Goal: Task Accomplishment & Management: Use online tool/utility

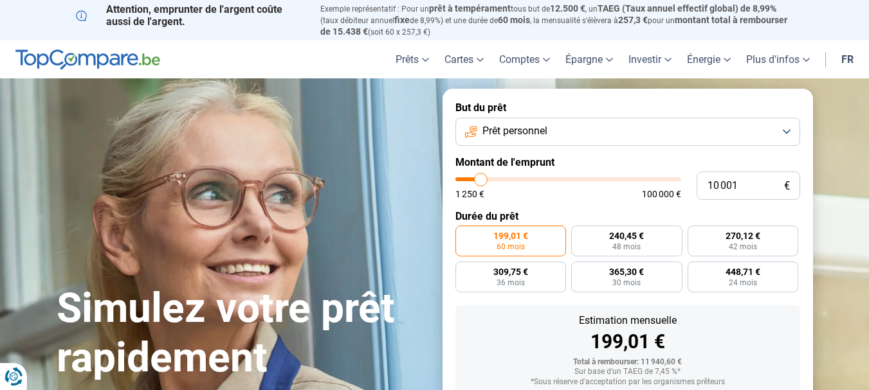
type input "16 000"
type input "16000"
type input "17 750"
type input "17750"
type input "19 000"
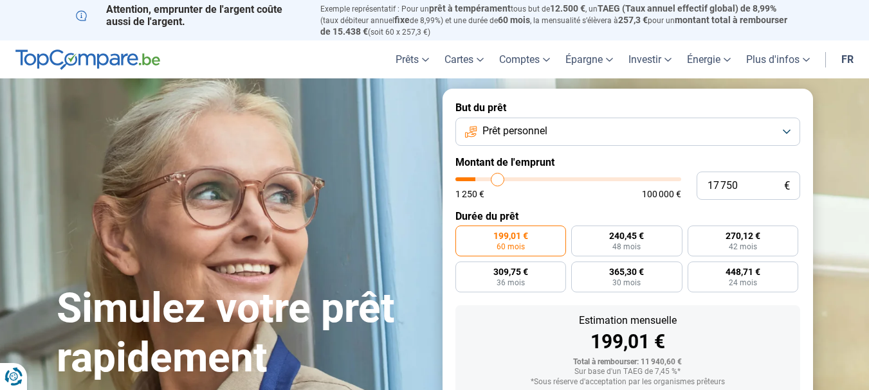
type input "19000"
type input "20 250"
type input "20250"
type input "21 250"
type input "21250"
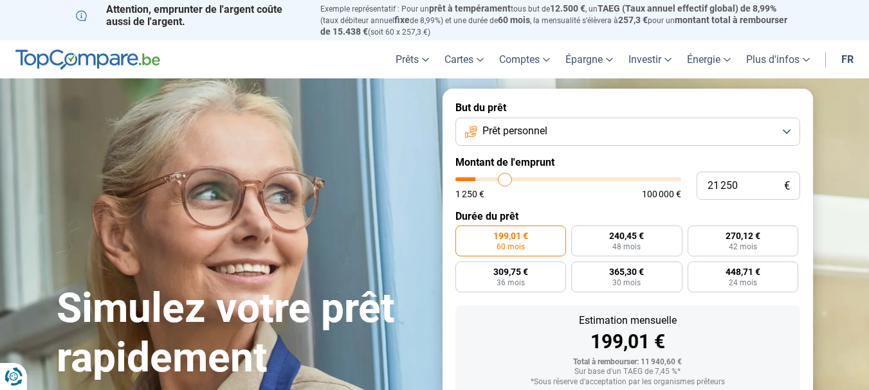
type input "21 750"
type input "21750"
type input "22 750"
type input "22750"
type input "25 250"
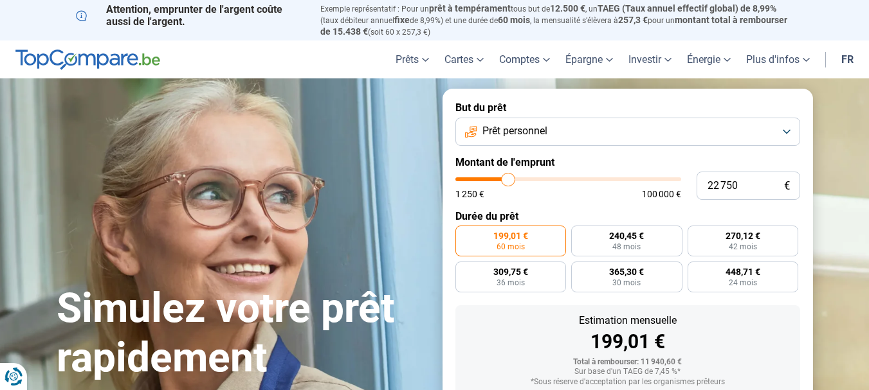
type input "25250"
type input "29 000"
type input "29000"
type input "34 750"
type input "34750"
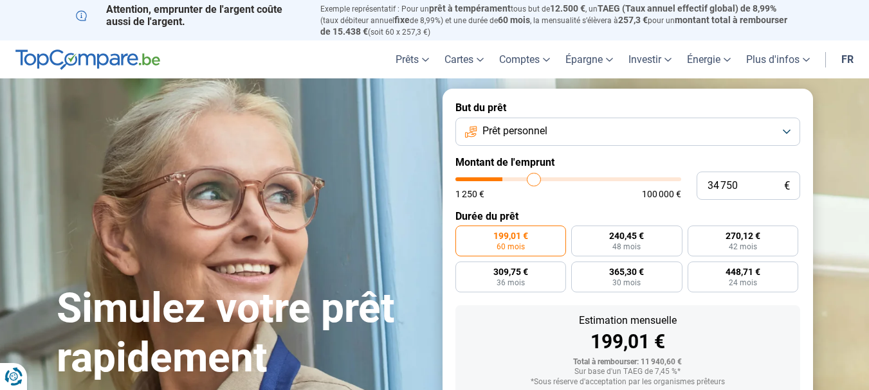
type input "42 500"
type input "42500"
type input "49 500"
type input "49500"
type input "58 000"
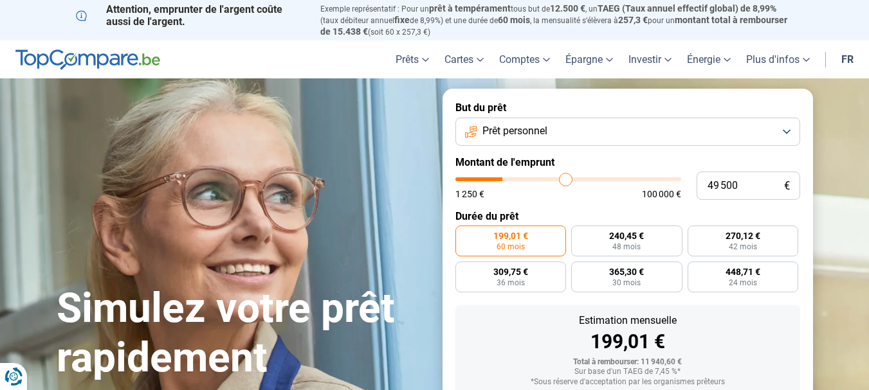
type input "58000"
type input "61 750"
type input "61750"
type input "63 250"
type input "63250"
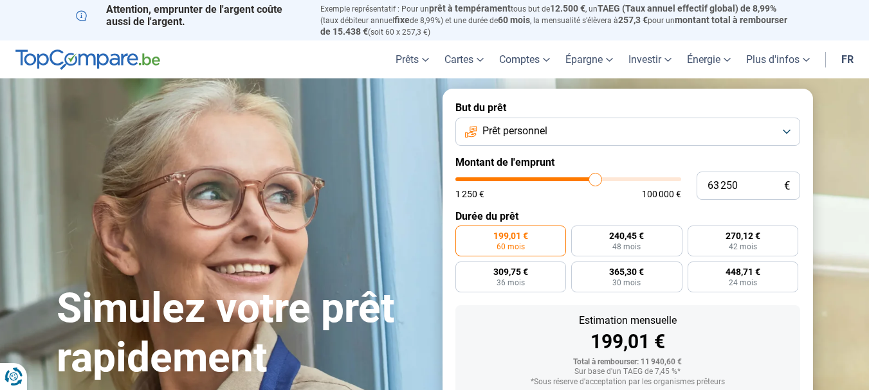
type input "63 750"
type input "63750"
type input "65 750"
type input "65750"
type input "67 250"
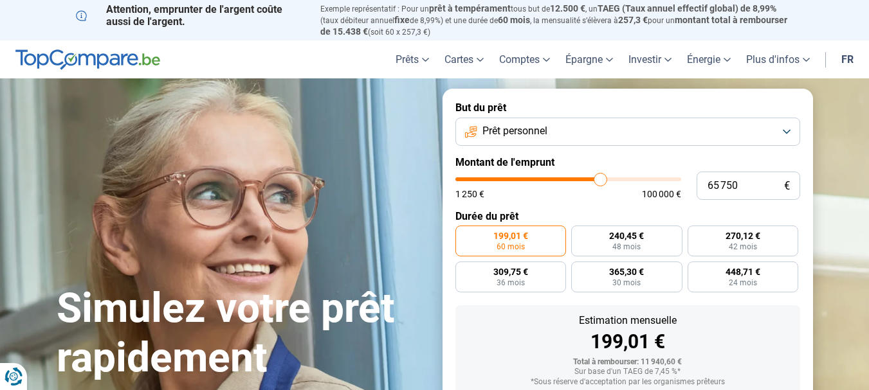
type input "67250"
type input "68 750"
type input "68750"
type input "70 500"
type input "70500"
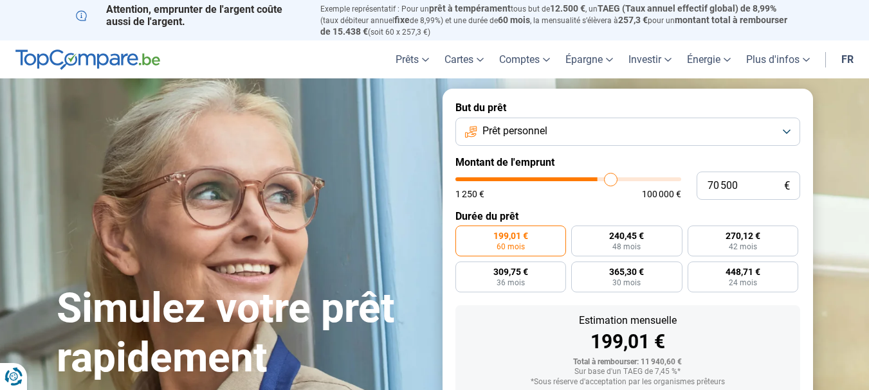
type input "71 000"
type input "71000"
type input "71 250"
type input "71250"
type input "71 750"
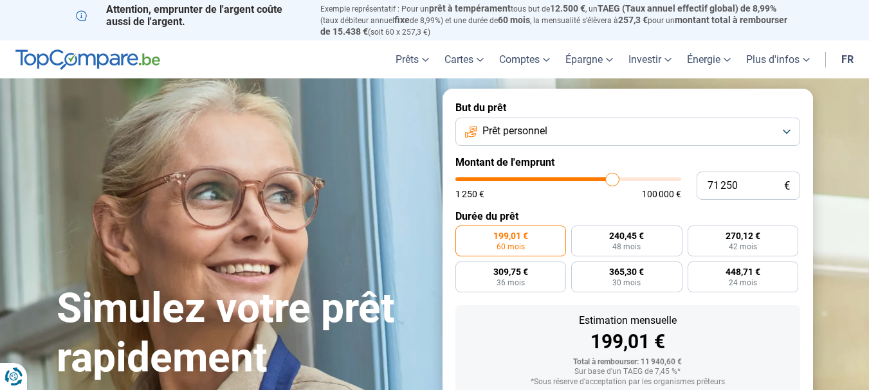
type input "71750"
type input "73 750"
type input "73750"
type input "76 500"
type input "76500"
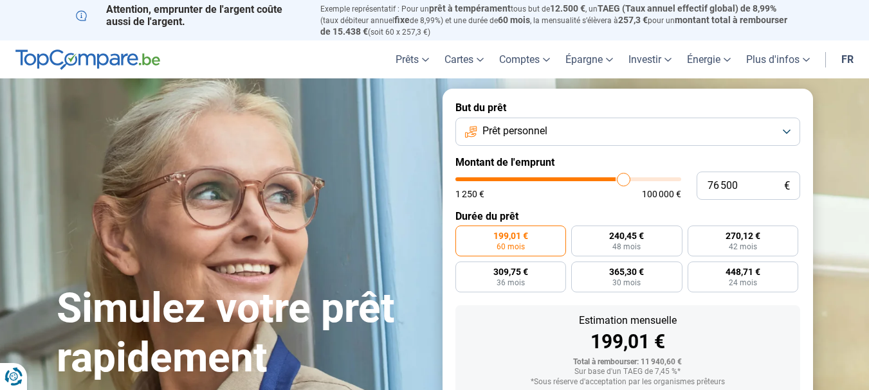
type input "79 750"
type input "79750"
type input "80 250"
type input "80250"
type input "81 500"
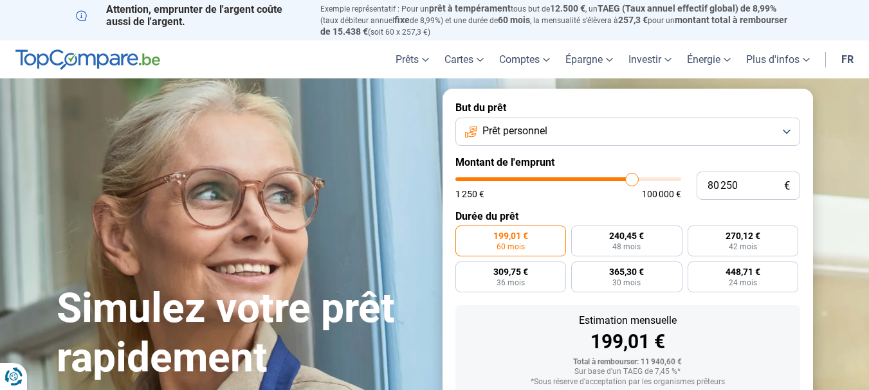
type input "81500"
type input "82 500"
type input "82500"
type input "82 750"
type input "82750"
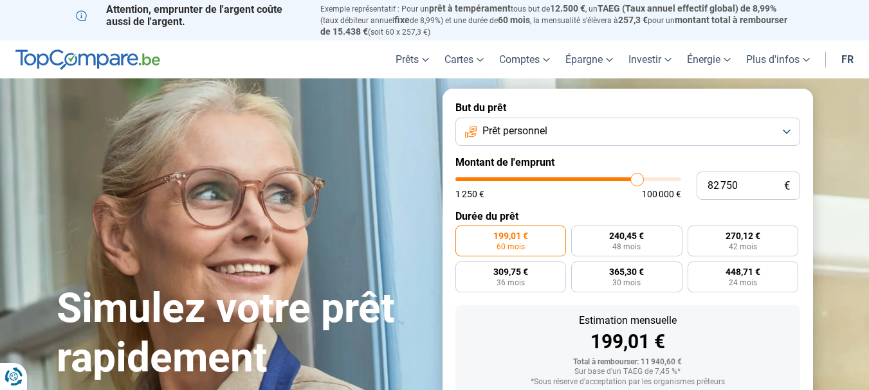
type input "83 000"
type input "83000"
type input "83 750"
type input "83750"
type input "85 000"
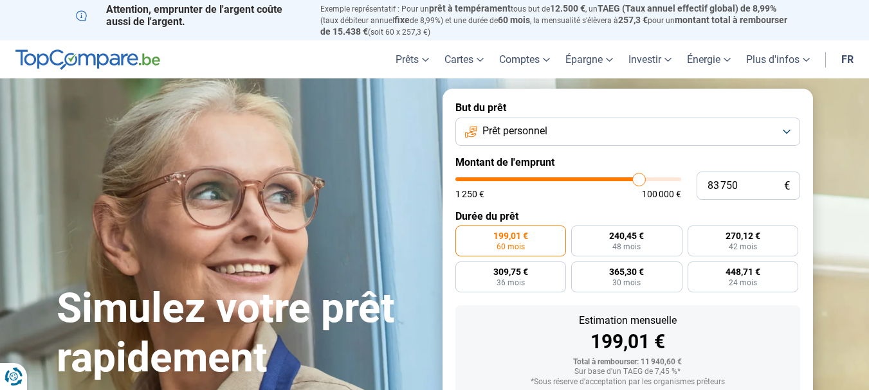
type input "85000"
type input "85 250"
type input "85250"
type input "85 500"
type input "85500"
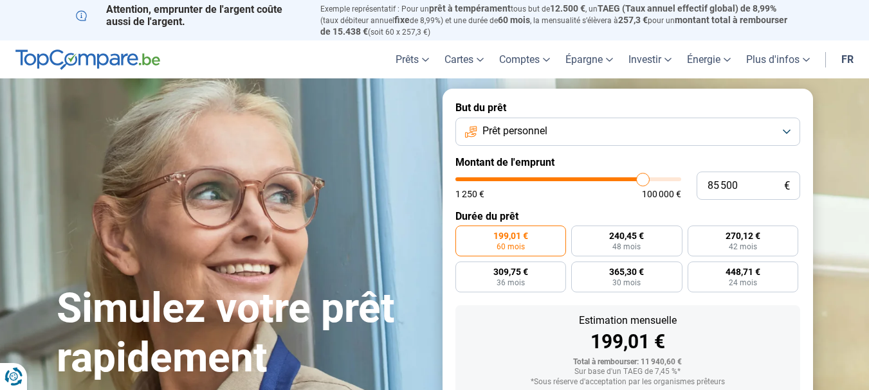
type input "85 750"
type input "85750"
type input "86 000"
type input "86000"
type input "86 500"
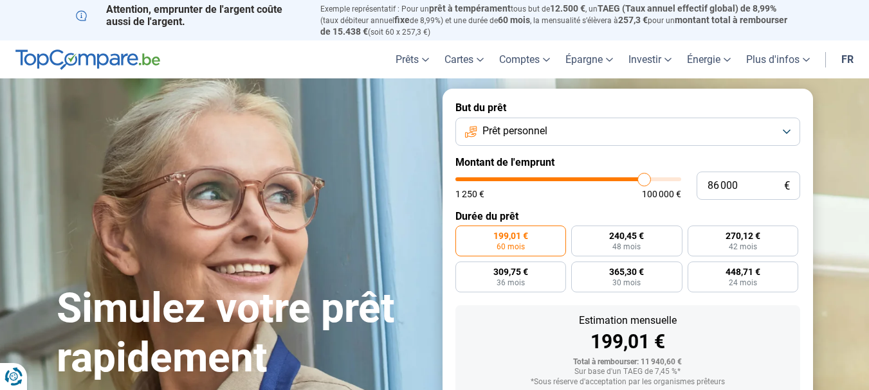
type input "86500"
type input "86 750"
type input "86750"
type input "87 250"
type input "87250"
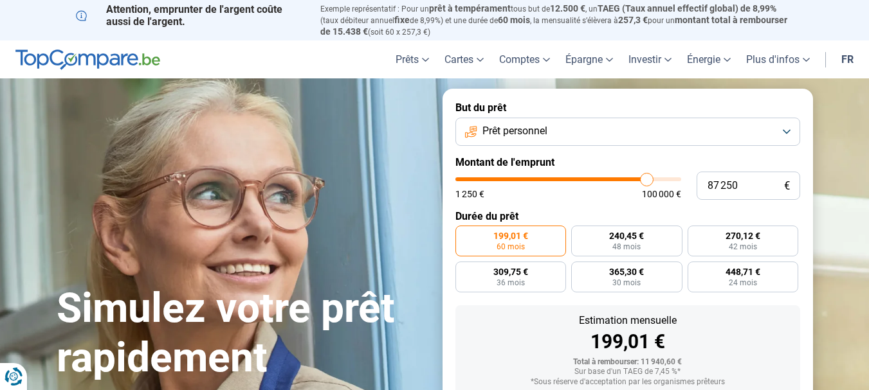
type input "87 500"
type input "87500"
type input "88 000"
type input "88000"
type input "88 250"
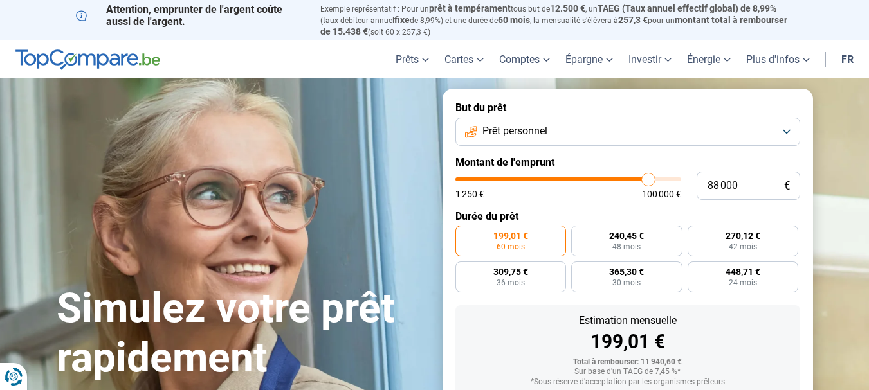
type input "88250"
type input "88 750"
type input "88750"
type input "90 000"
type input "90000"
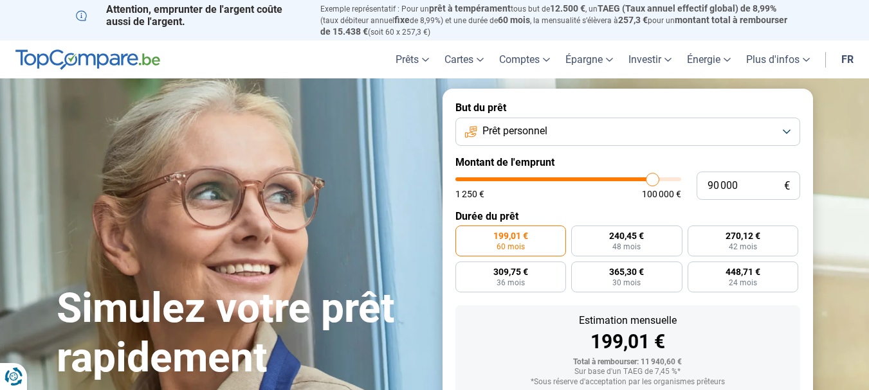
type input "91 000"
type input "91000"
type input "91 250"
type input "91250"
type input "91 500"
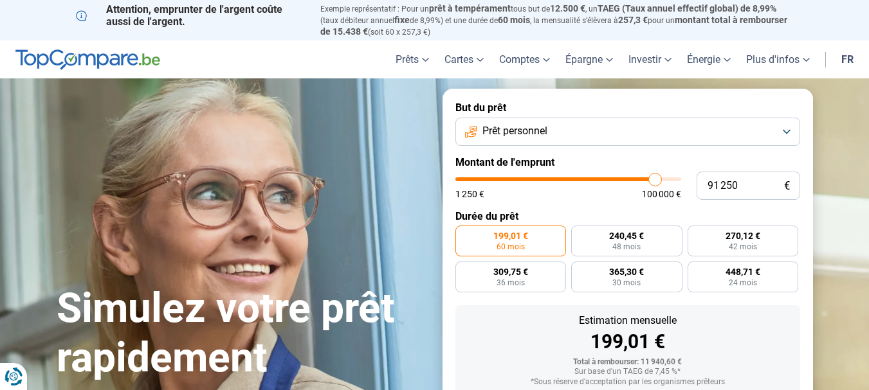
type input "91500"
type input "92 500"
type input "92500"
type input "92 750"
type input "92750"
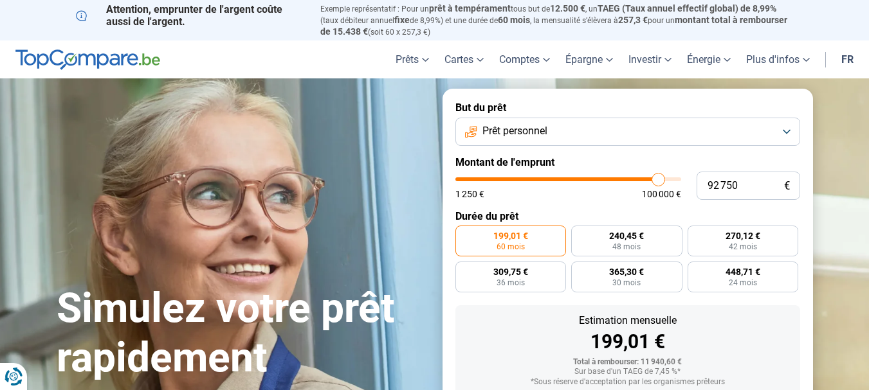
type input "93 000"
type input "93000"
type input "93 250"
type input "93250"
type input "94 000"
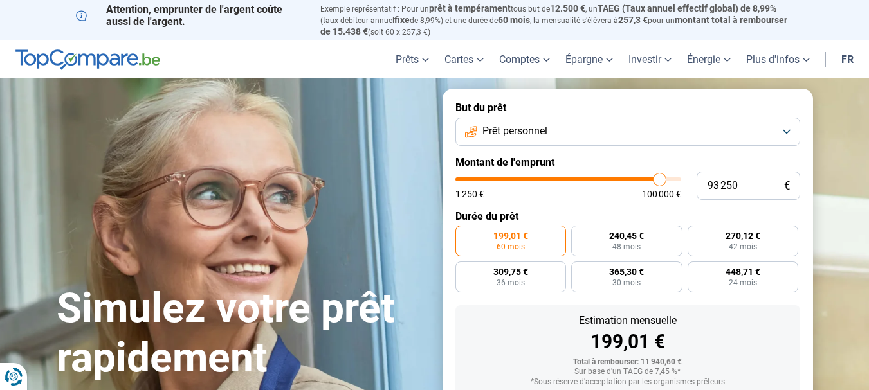
type input "94000"
type input "94 750"
type input "94750"
type input "95 000"
drag, startPoint x: 483, startPoint y: 172, endPoint x: 663, endPoint y: 200, distance: 182.3
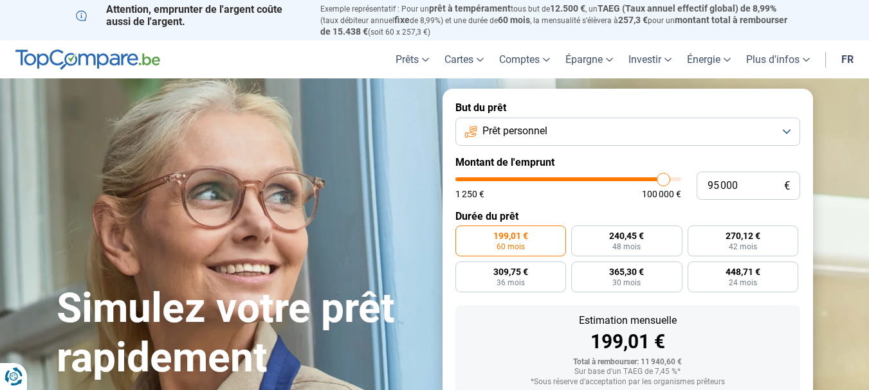
type input "95000"
click at [663, 181] on input "range" at bounding box center [568, 179] width 226 height 4
radio input "false"
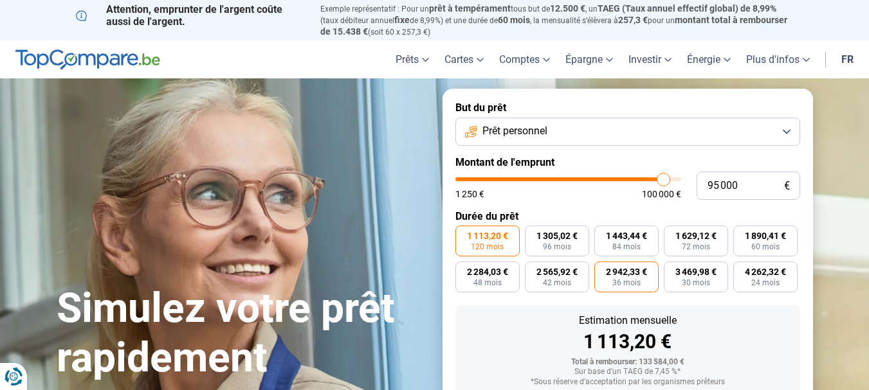
scroll to position [82, 0]
